Goal: Information Seeking & Learning: Understand process/instructions

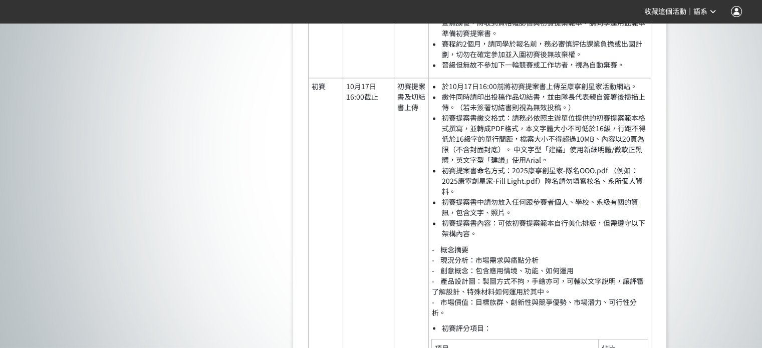
scroll to position [1403, 0]
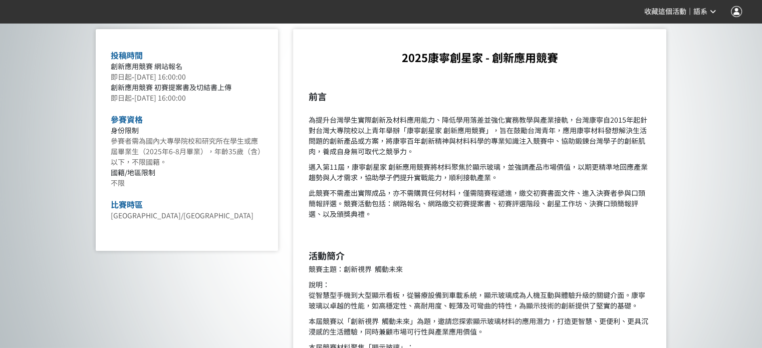
scroll to position [401, 0]
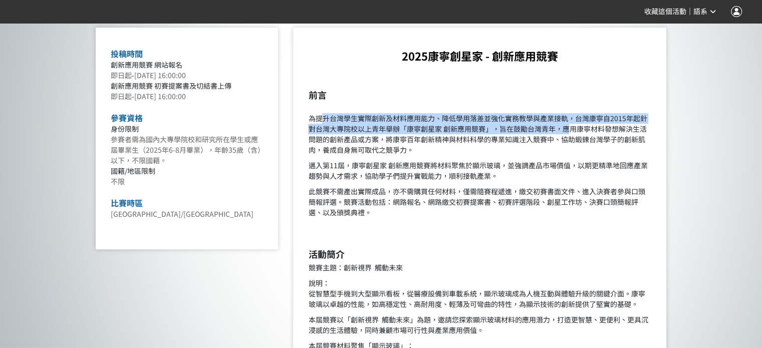
drag, startPoint x: 319, startPoint y: 118, endPoint x: 566, endPoint y: 124, distance: 247.7
click at [566, 124] on p "為提升台灣學生實際創新及材料應用能力、降低學用落差並強化實務教學與產業接軌，台灣康寧自2015年起針對台灣大專院校以上青年舉辦「康寧創星家 創新應用競賽」，旨…" at bounding box center [479, 129] width 343 height 53
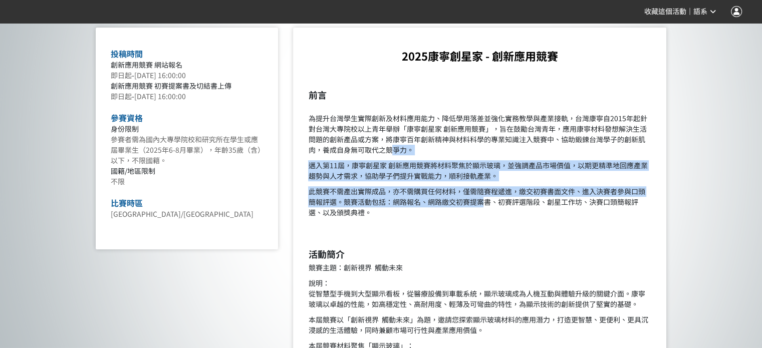
drag, startPoint x: 392, startPoint y: 147, endPoint x: 487, endPoint y: 201, distance: 109.1
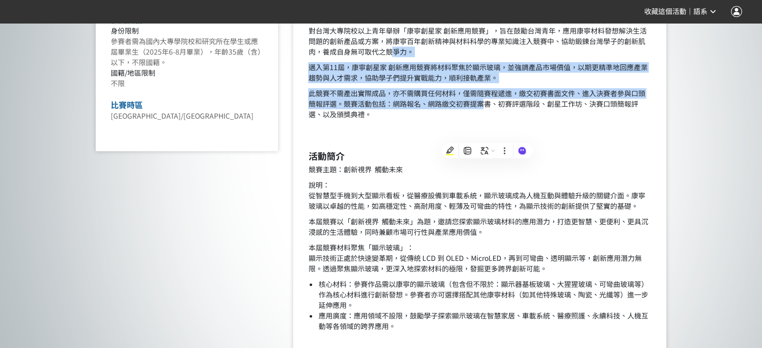
scroll to position [501, 0]
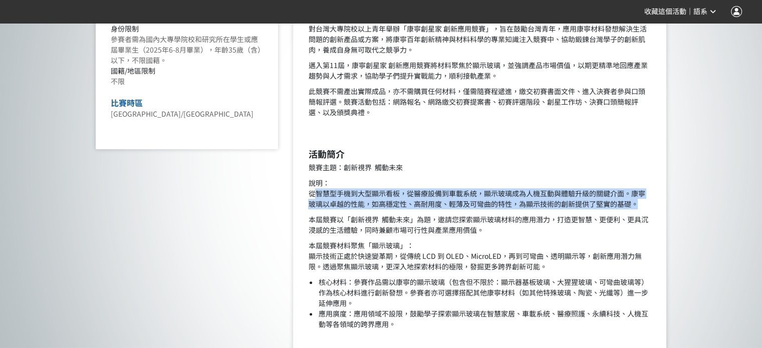
drag, startPoint x: 315, startPoint y: 192, endPoint x: 640, endPoint y: 199, distance: 325.4
click at [640, 199] on p "說明： 從智慧型手機到大型顯示看板，從醫療設備到車載系統，顯示玻璃成為人機互動與體驗升級的關鍵介面。康寧玻璃以卓越的性能，如高穩定性、高耐用度、輕薄及可彎曲的…" at bounding box center [479, 194] width 343 height 32
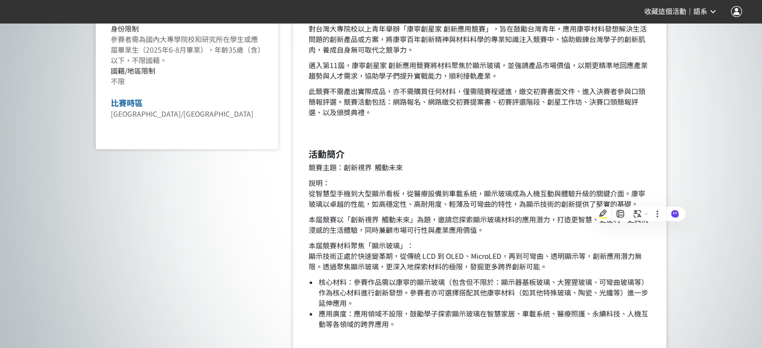
click at [412, 259] on p "本屆競賽材料聚焦「顯示玻璃」： 顯示技術正處於快速變革期，從傳統 LCD 到 OLED、MicroLED，再到可彎曲、透明顯示等，創新應用潛力無限。透過聚焦顯…" at bounding box center [479, 257] width 343 height 32
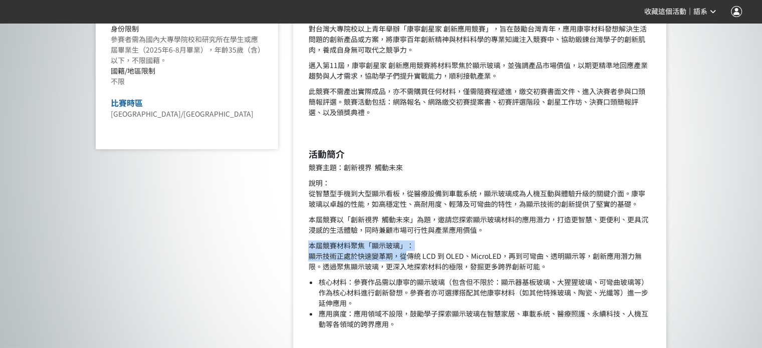
drag, startPoint x: 309, startPoint y: 245, endPoint x: 405, endPoint y: 251, distance: 96.0
click at [405, 251] on p "本屆競賽材料聚焦「顯示玻璃」： 顯示技術正處於快速變革期，從傳統 LCD 到 OLED、MicroLED，再到可彎曲、透明顯示等，創新應用潛力無限。透過聚焦顯…" at bounding box center [479, 257] width 343 height 32
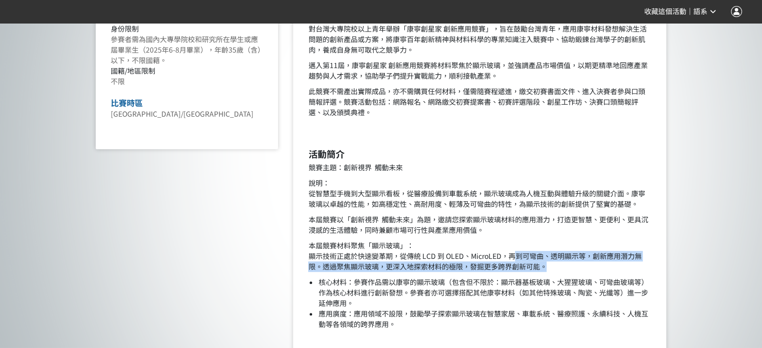
drag, startPoint x: 521, startPoint y: 255, endPoint x: 637, endPoint y: 270, distance: 117.3
click at [637, 270] on p "本屆競賽材料聚焦「顯示玻璃」： 顯示技術正處於快速變革期，從傳統 LCD 到 OLED、MicroLED，再到可彎曲、透明顯示等，創新應用潛力無限。透過聚焦顯…" at bounding box center [479, 257] width 343 height 32
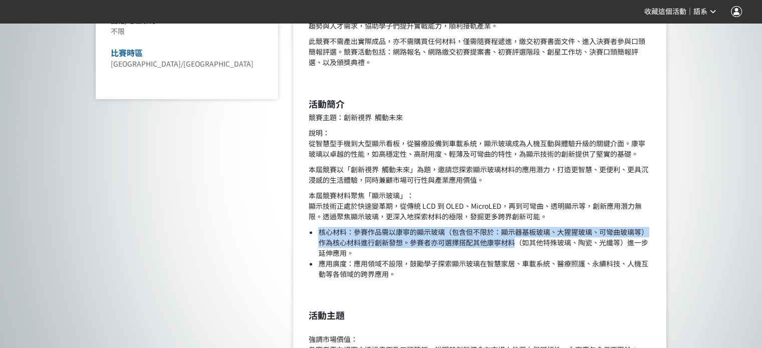
drag, startPoint x: 317, startPoint y: 233, endPoint x: 525, endPoint y: 243, distance: 208.3
click at [519, 243] on ul "核心材料：參賽作品需以康寧的顯示玻璃（包含但不限於：顯示器基板玻璃、大猩猩玻璃、可彎曲玻璃等）作為核心材料進行創新發想。參賽者亦可選擇搭配其他康寧材料（如其他…" at bounding box center [479, 253] width 343 height 53
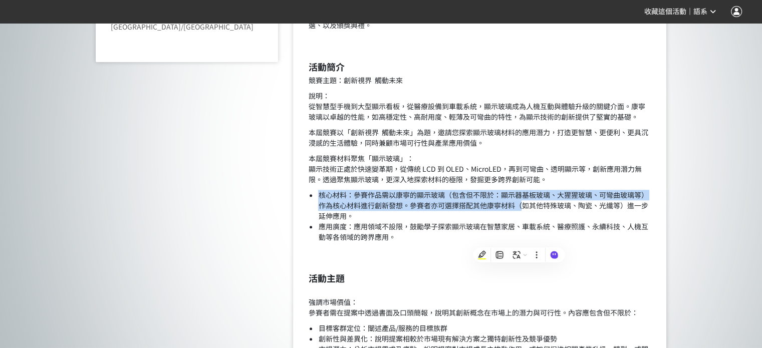
scroll to position [652, 0]
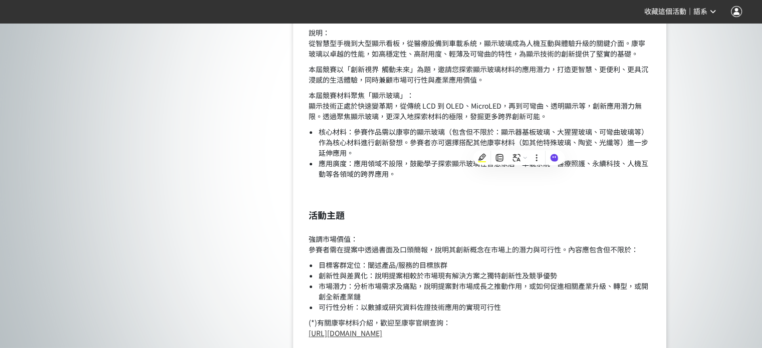
click at [347, 169] on li "應用廣度：應用領域不設限，鼓勵學子探索顯示玻璃在智慧家居、車載系統、醫療照護、永續科技、人機互動等各領域的跨界應用。" at bounding box center [484, 168] width 333 height 21
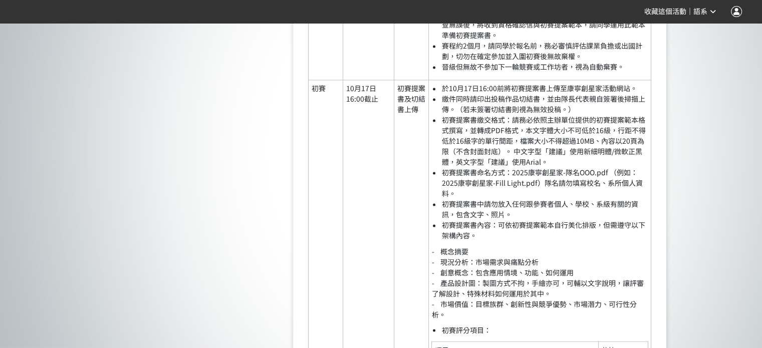
scroll to position [1654, 0]
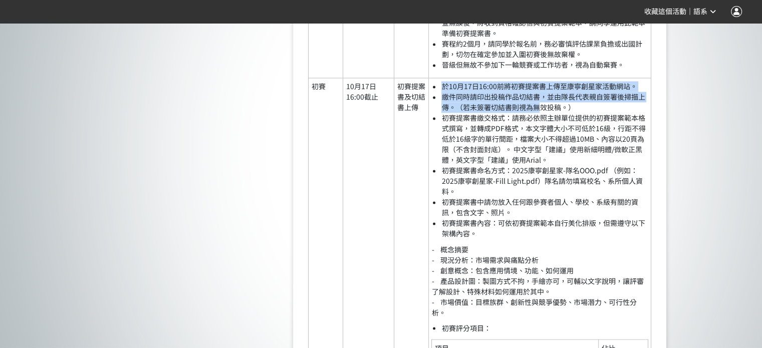
drag, startPoint x: 440, startPoint y: 98, endPoint x: 539, endPoint y: 114, distance: 100.5
click at [539, 114] on ul "於[DATE]16:00前將初賽提案書上傳至康寧創星家活動網站。 繳件同時請印出投稿作品切結書，並由隊長代表親自簽署後掃描上傳。（若未簽署切結書則視為無效投稿…" at bounding box center [540, 160] width 217 height 158
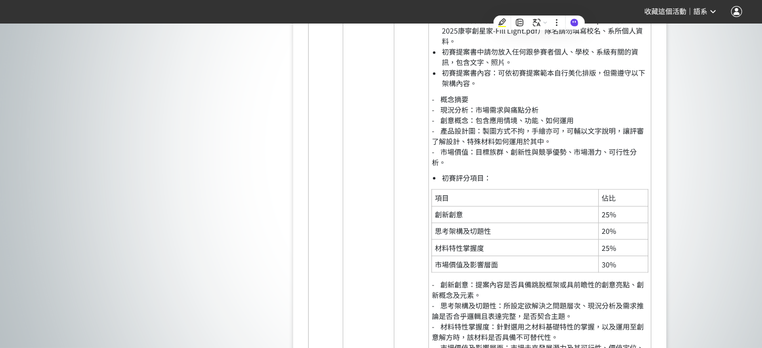
scroll to position [1955, 0]
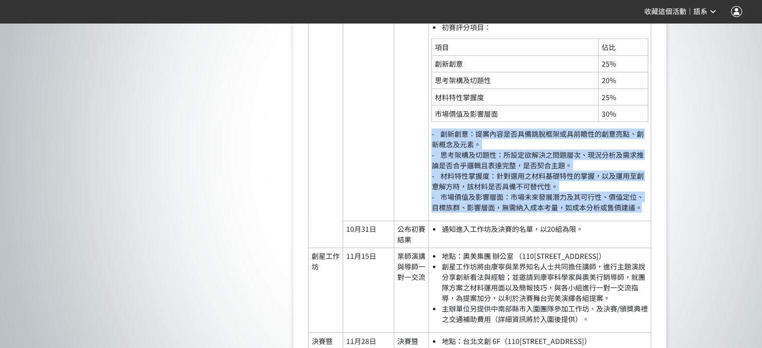
drag, startPoint x: 639, startPoint y: 216, endPoint x: 499, endPoint y: 158, distance: 151.7
click at [499, 158] on p "- 創新創意：提案內容是否具備跳脫框架或具前瞻性的創意亮點、創新概念及元素。 - 思考架構及切題性：所設定欲解決之問題層次、現況分析及需求推論是否合乎邏輯且表…" at bounding box center [540, 171] width 217 height 84
click at [508, 159] on p "- 創新創意：提案內容是否具備跳脫框架或具前瞻性的創意亮點、創新概念及元素。 - 思考架構及切題性：所設定欲解決之問題層次、現況分析及需求推論是否合乎邏輯且表…" at bounding box center [540, 171] width 217 height 84
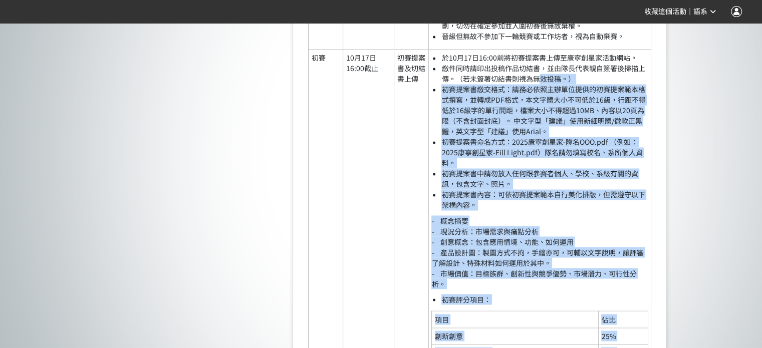
scroll to position [1604, 0]
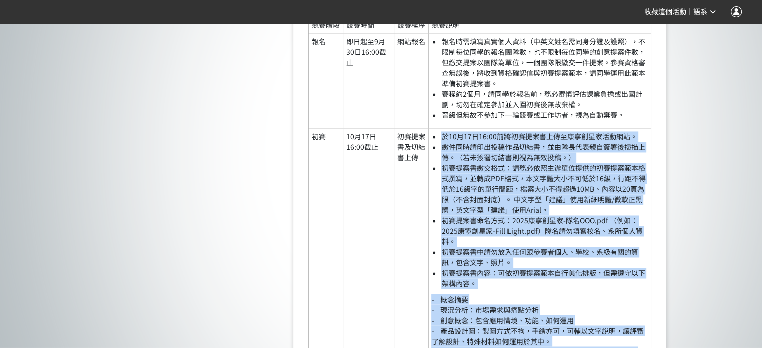
drag, startPoint x: 642, startPoint y: 217, endPoint x: 436, endPoint y: 148, distance: 216.7
click at [436, 148] on td "於[DATE]16:00前將初賽提案書上傳至康寧創星家活動網站。 繳件同時請印出投稿作品切結書，並由隊長代表親自簽署後掃描上傳。（若未簽署切結書則視為無效投稿…" at bounding box center [540, 350] width 223 height 444
copy td "l20i86d31:74sitametconsectetura。 elitseddoeiusm，temporincididun。（utlaboreetdolo…"
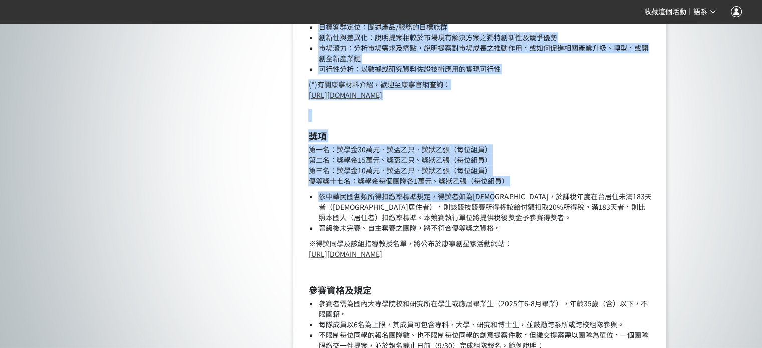
scroll to position [902, 0]
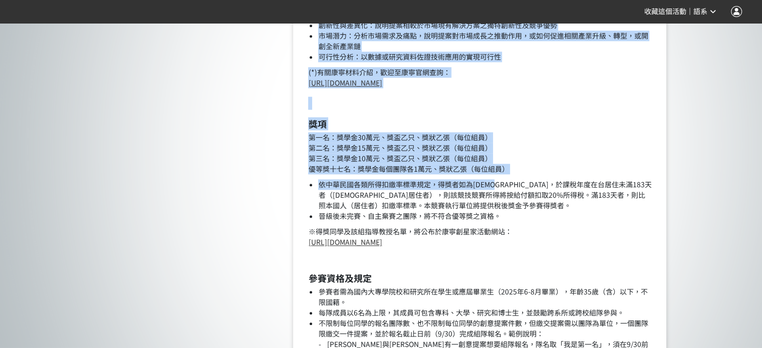
drag, startPoint x: 313, startPoint y: 144, endPoint x: 535, endPoint y: 84, distance: 230.0
copy div "lo ipsumdolorsitametc、adipiscingelitsedd，eiusm7514temporincididunt「utlab etdolo…"
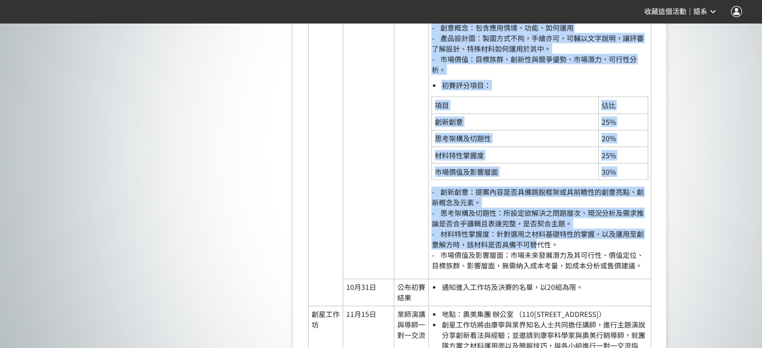
scroll to position [1955, 0]
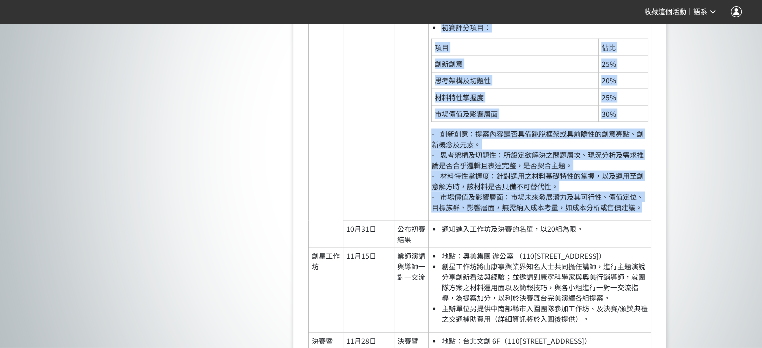
drag, startPoint x: 442, startPoint y: 182, endPoint x: 641, endPoint y: 222, distance: 203.0
copy td "loremip：dolorsitametco，adipiscing。 - elit - sedd：eiusmodte - inci：utlabo、et、dol…"
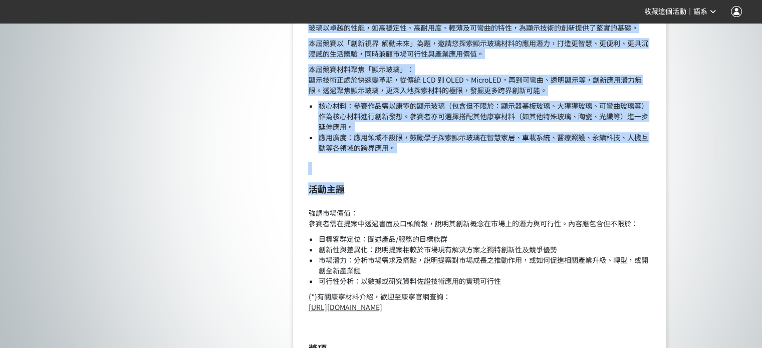
scroll to position [702, 0]
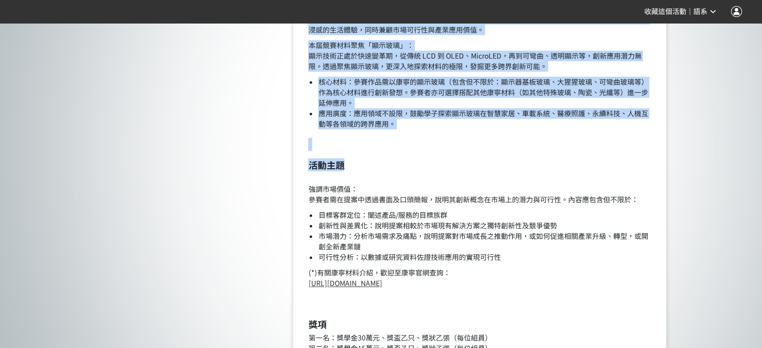
drag, startPoint x: 310, startPoint y: 149, endPoint x: 451, endPoint y: 284, distance: 195.7
copy div "lore ipsu：dolo sita co： adipiscingeli，seddoeiusm，temporincididuntutla。etdolorem…"
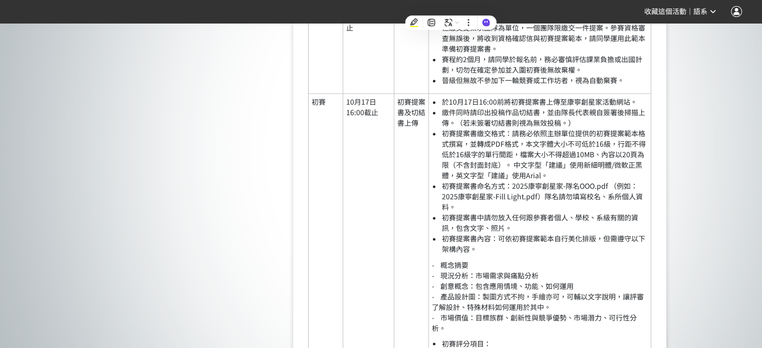
scroll to position [1704, 0]
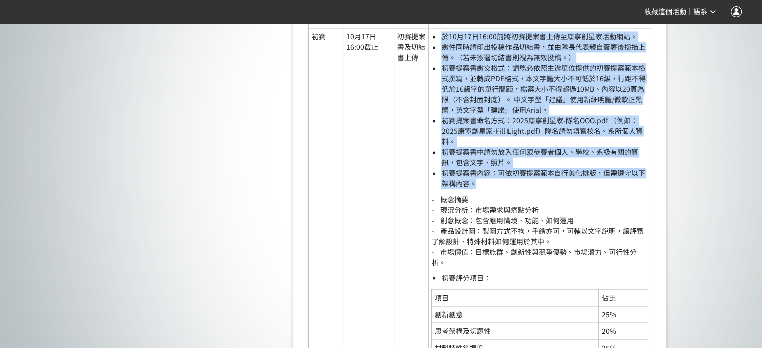
drag, startPoint x: 428, startPoint y: 180, endPoint x: 509, endPoint y: 199, distance: 83.9
click at [509, 199] on tr "初賽 [DATE]16:00截止 初賽提案書及切結書上傳 於[DATE]16:00前將初賽提案書上傳至康寧創星家活動網站。 繳件同時請印出投稿作品切結書，並由…" at bounding box center [480, 250] width 343 height 444
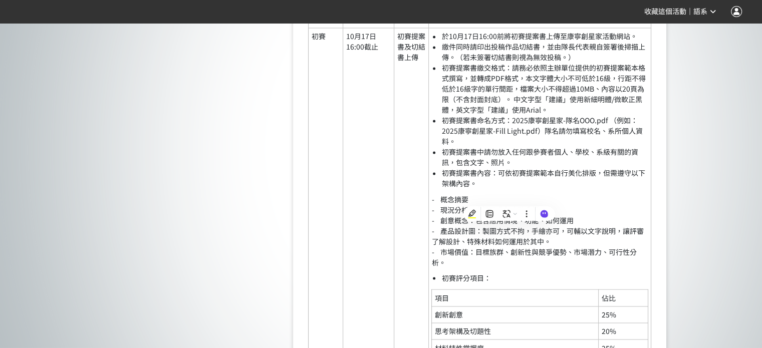
click at [496, 202] on td "於[DATE]16:00前將初賽提案書上傳至康寧創星家活動網站。 繳件同時請印出投稿作品切結書，並由隊長代表親自簽署後掃描上傳。（若未簽署切結書則視為無效投稿…" at bounding box center [540, 250] width 223 height 444
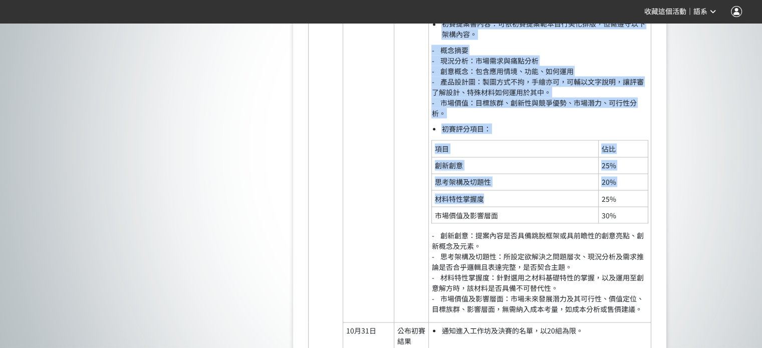
scroll to position [1854, 0]
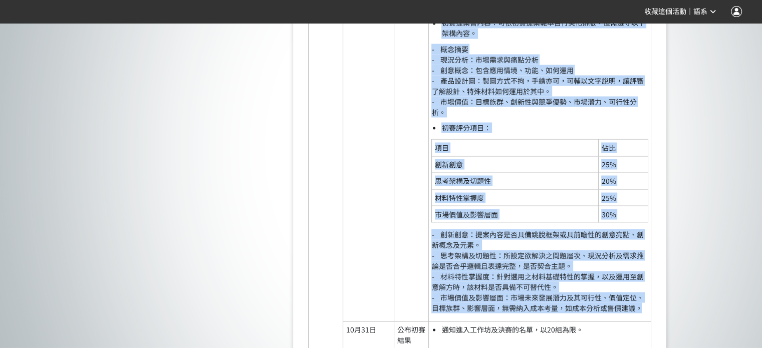
drag, startPoint x: 429, startPoint y: 182, endPoint x: 649, endPoint y: 318, distance: 258.8
click at [649, 318] on td "於[DATE]16:00前將初賽提案書上傳至康寧創星家活動網站。 繳件同時請印出投稿作品切結書，並由隊長代表親自簽署後掃描上傳。（若未簽署切結書則視為無效投稿…" at bounding box center [540, 100] width 223 height 444
copy td "loremip：dolorsitametco，adipiscing。 - elit - sedd：eiusmodte - inci：utlabo、et、dol…"
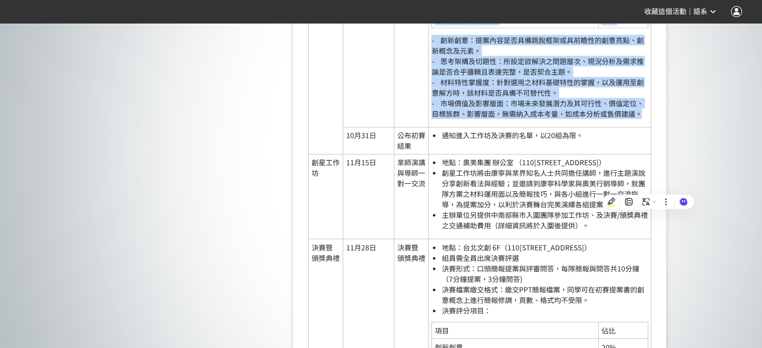
scroll to position [2055, 0]
